Goal: Information Seeking & Learning: Learn about a topic

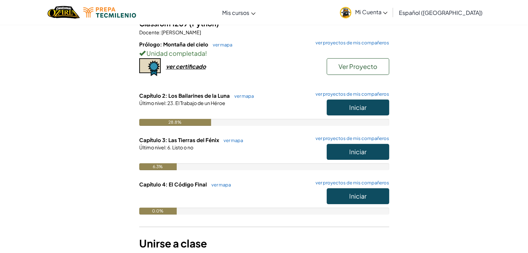
scroll to position [104, 0]
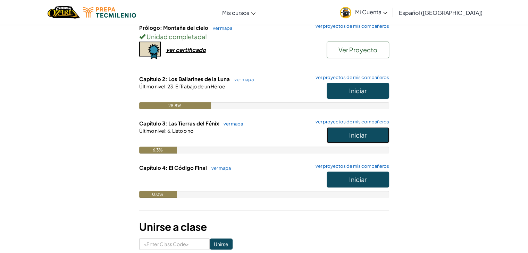
click at [352, 131] on span "Iniciar" at bounding box center [357, 135] width 17 height 8
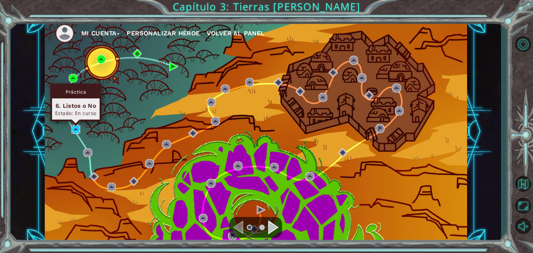
click at [74, 130] on img at bounding box center [76, 129] width 9 height 9
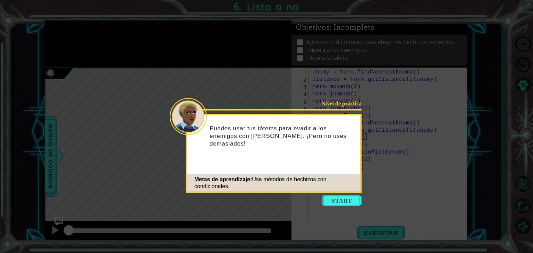
click at [326, 205] on button "Start" at bounding box center [342, 200] width 40 height 11
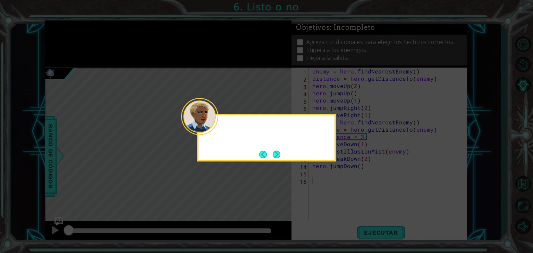
click at [328, 201] on icon at bounding box center [266, 126] width 533 height 253
click at [272, 159] on button "Next" at bounding box center [276, 154] width 11 height 11
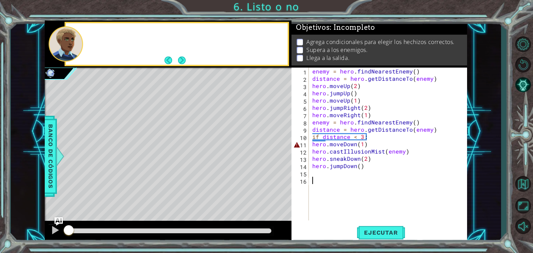
click at [273, 159] on div "Level Map" at bounding box center [205, 170] width 321 height 205
click at [384, 230] on span "Ejecutar" at bounding box center [381, 233] width 48 height 7
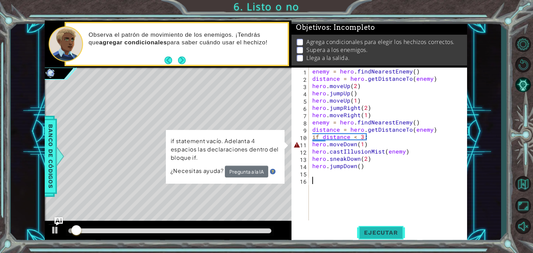
click at [388, 234] on span "Ejecutar" at bounding box center [381, 233] width 48 height 7
